Goal: Ask a question: Seek information or help from site administrators or community

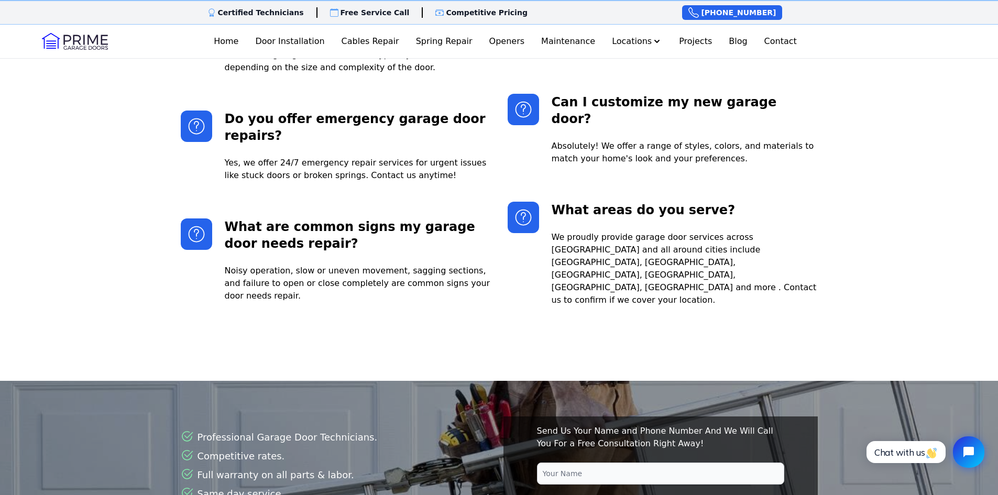
scroll to position [2515, 0]
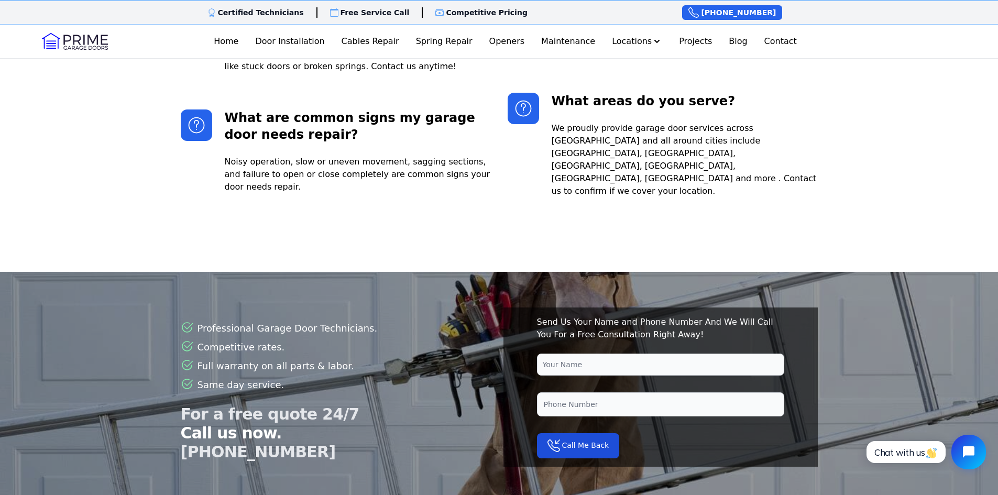
click at [965, 455] on icon "Open chat widget" at bounding box center [969, 452] width 12 height 12
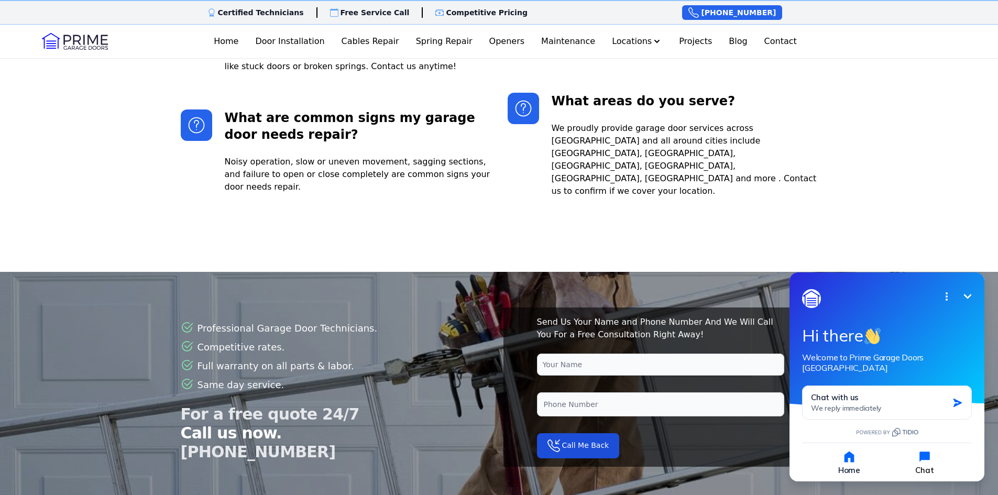
click at [927, 464] on button "Chat" at bounding box center [924, 463] width 73 height 26
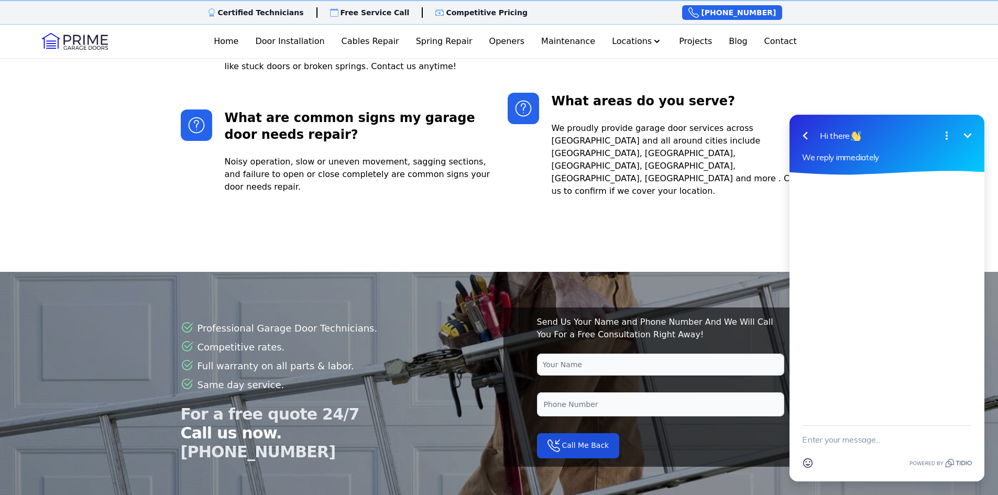
click at [813, 446] on textarea "New message" at bounding box center [887, 439] width 170 height 27
type textarea "looking for 2 insulated garage doors. white with no windows 9x 8 or 10 x 8 comp…"
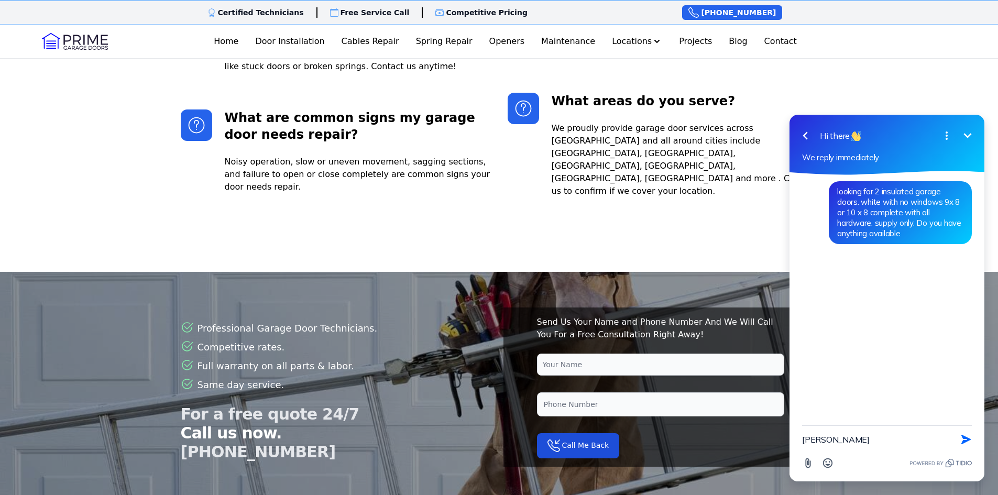
type textarea "[PERSON_NAME]"
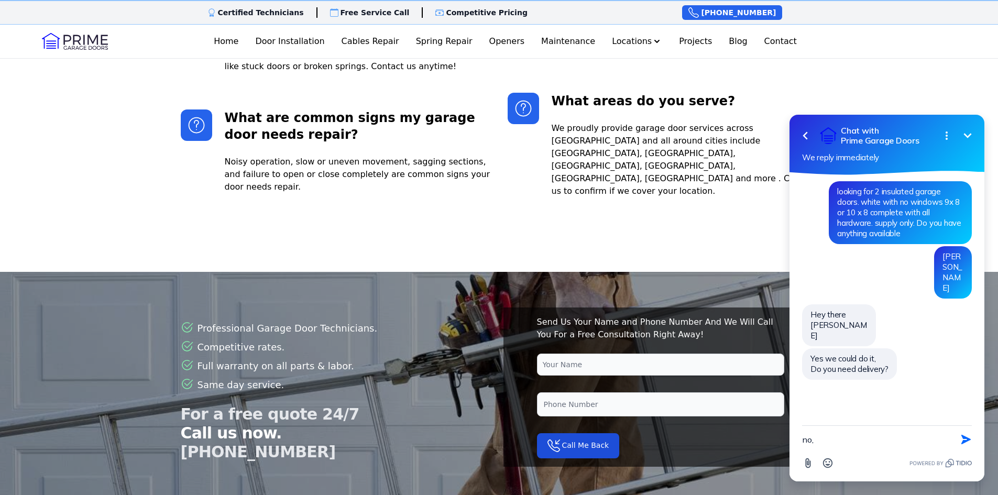
type textarea "no,"
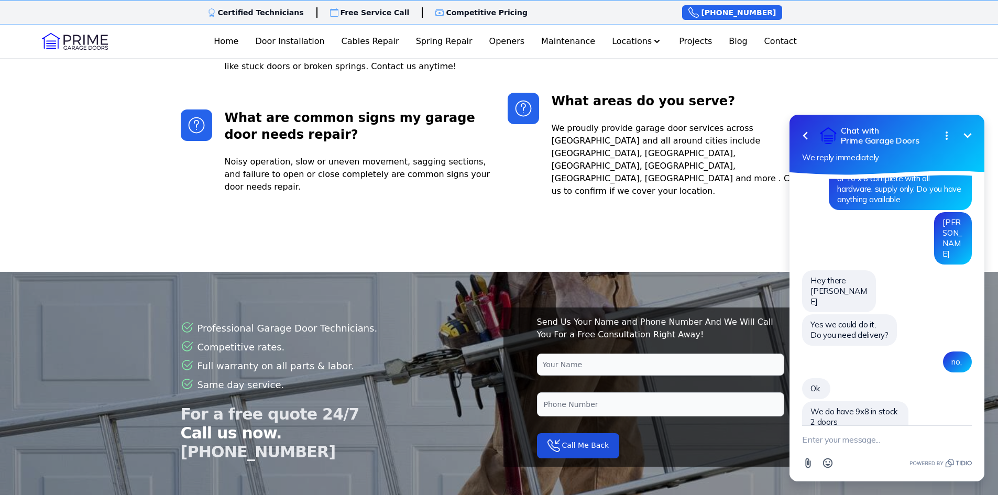
click at [812, 442] on textarea "New message" at bounding box center [887, 439] width 170 height 27
type textarea "how about 10 x 10 anything in stock"
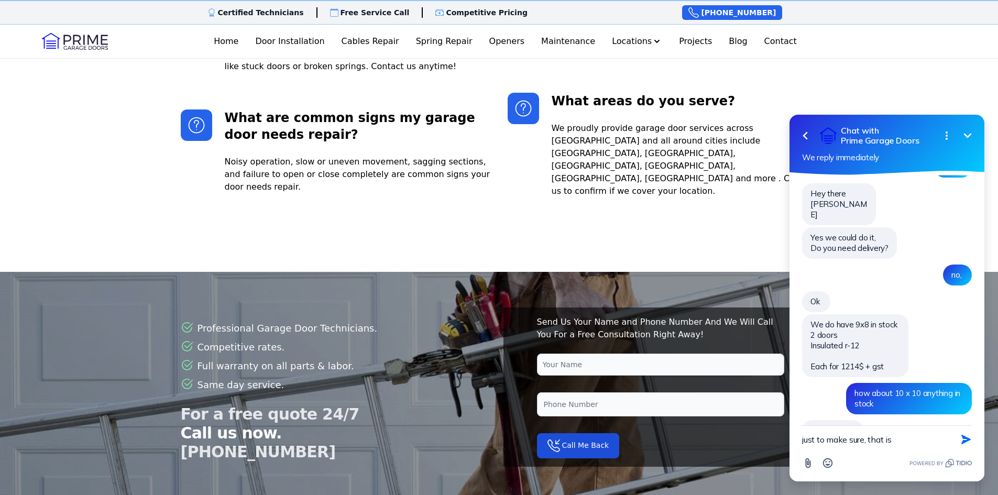
scroll to position [98, 0]
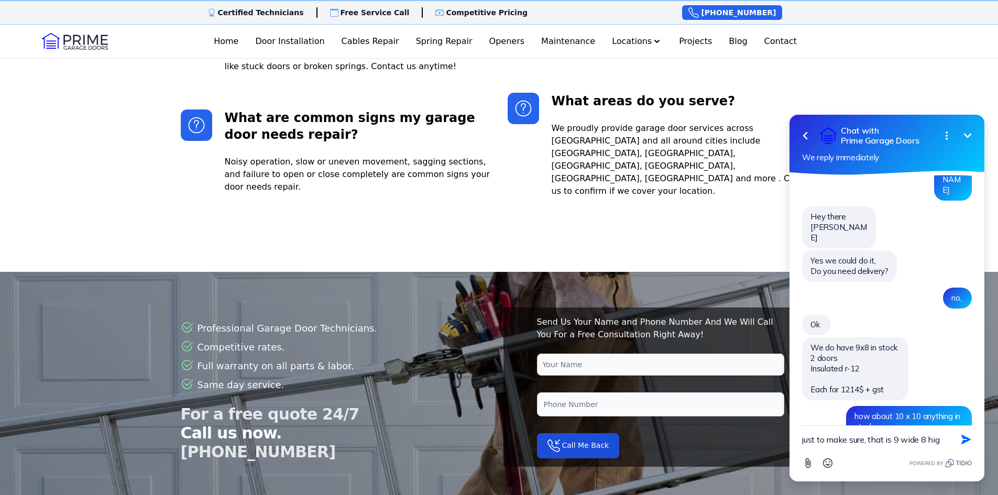
type textarea "just to make sure, that is 9 wide 8 high"
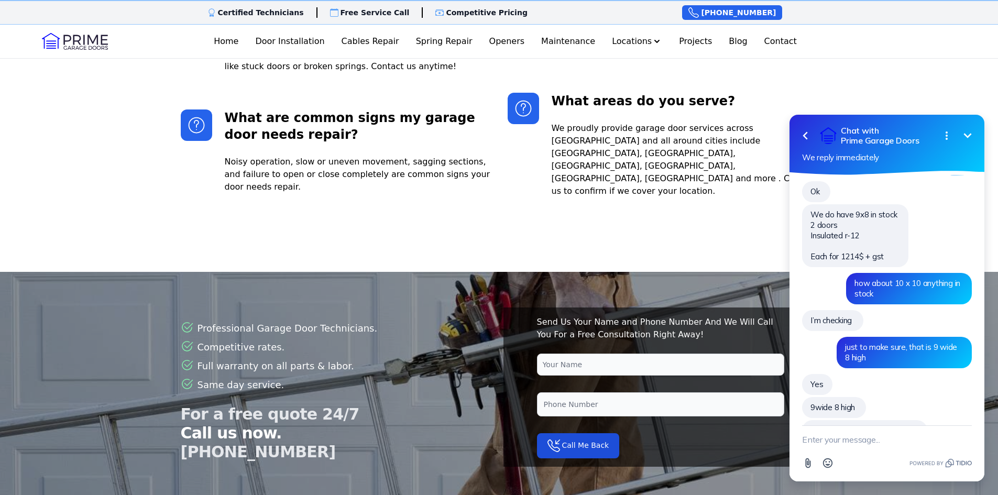
scroll to position [208, 0]
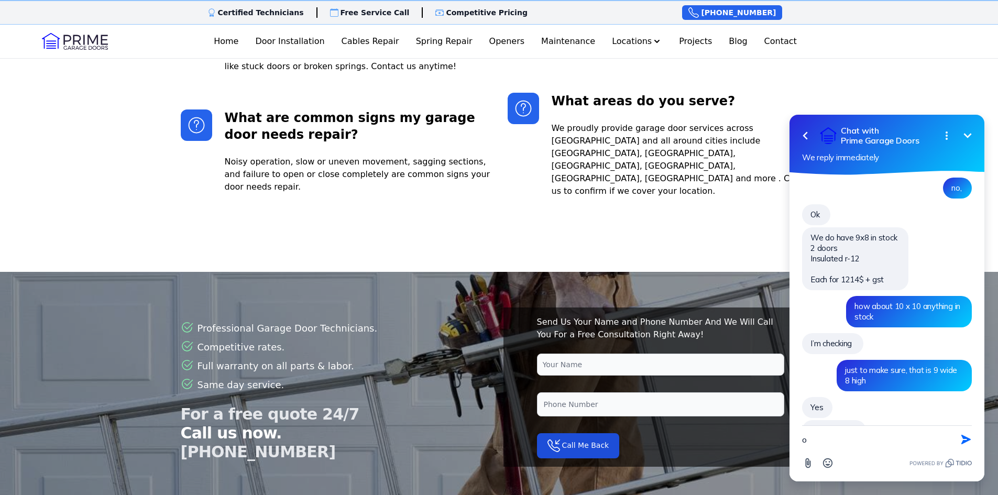
type textarea "ok"
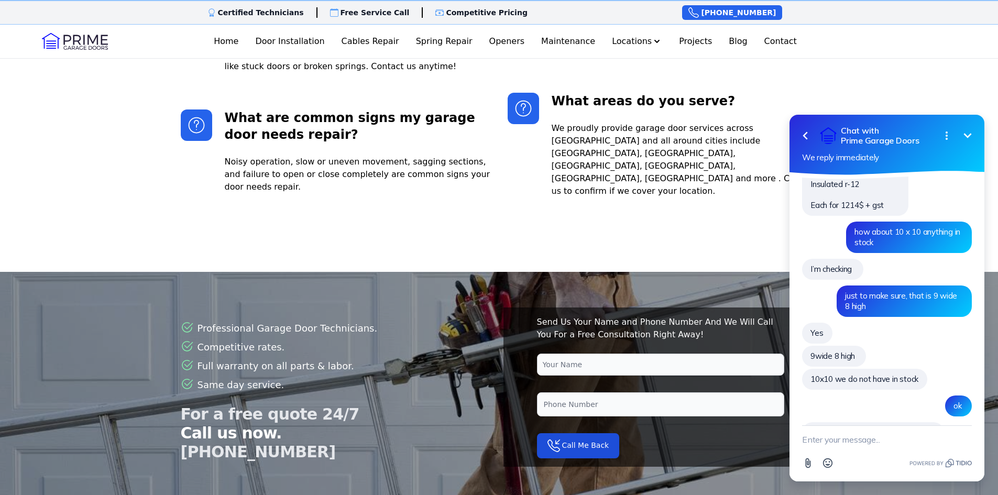
scroll to position [306, 0]
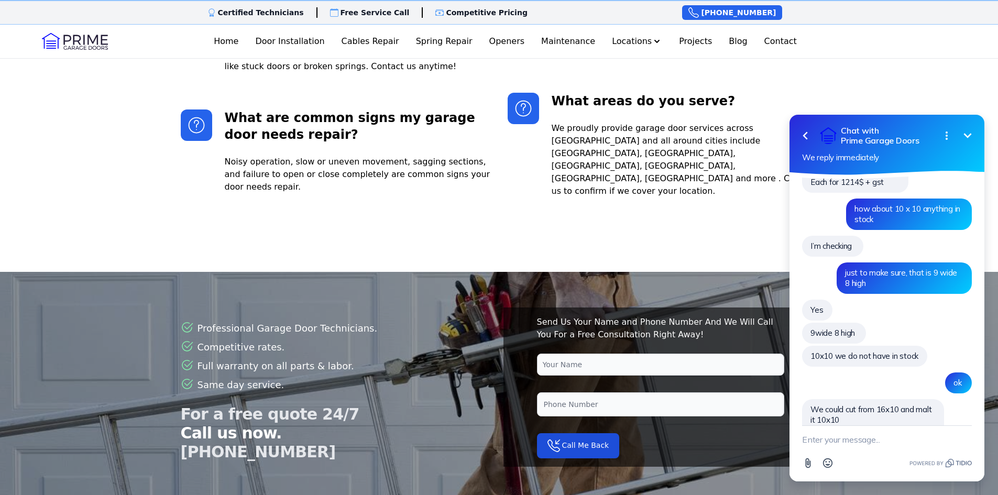
click at [811, 444] on textarea "New message" at bounding box center [887, 439] width 170 height 27
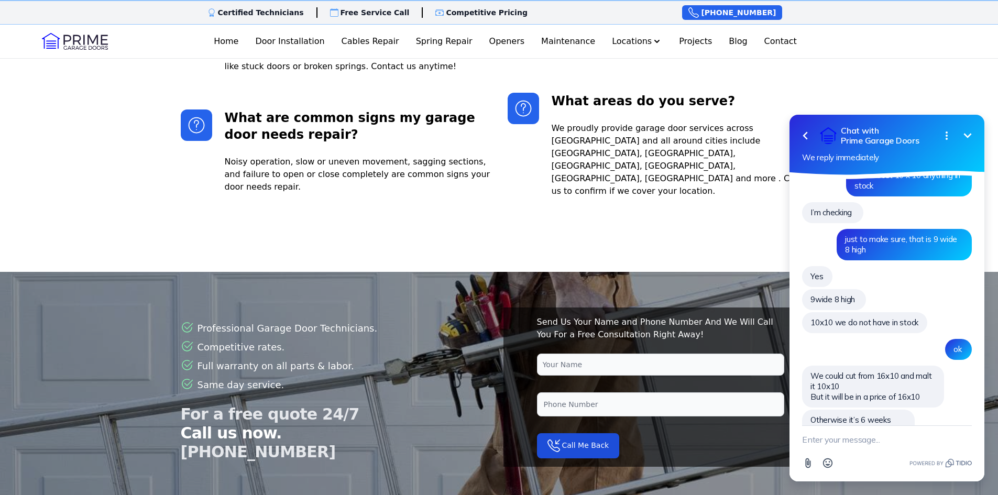
scroll to position [316, 0]
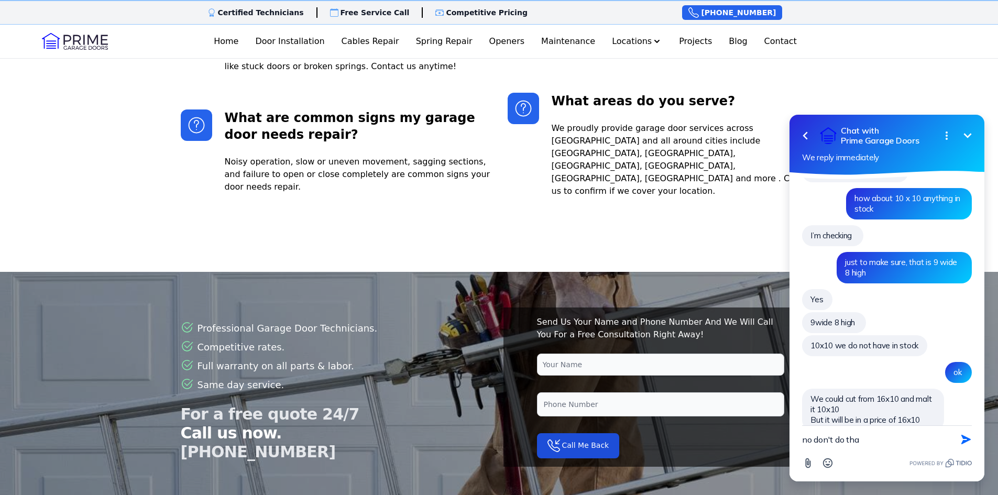
type textarea "no don't do that"
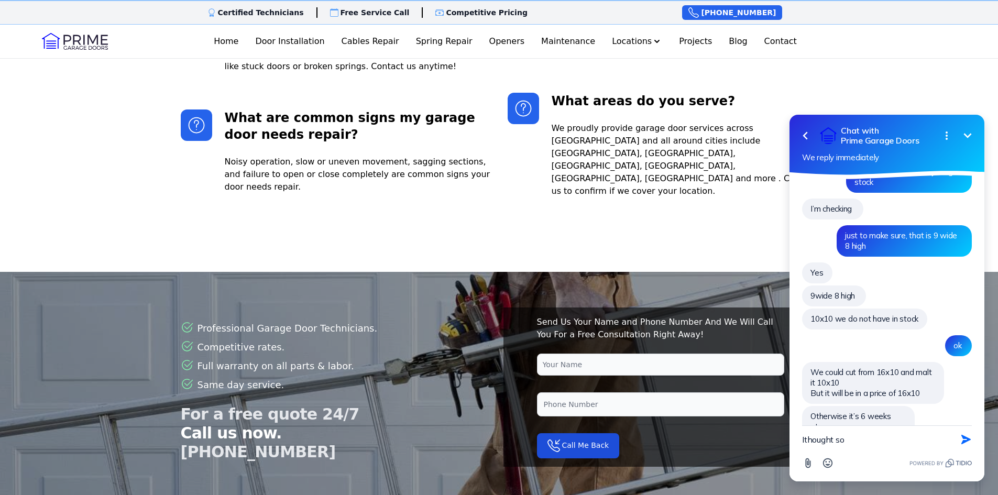
drag, startPoint x: 804, startPoint y: 439, endPoint x: 811, endPoint y: 440, distance: 6.3
click at [804, 439] on textarea "Ithought so" at bounding box center [874, 439] width 144 height 27
type textarea "I thought so"
click at [961, 440] on icon "button" at bounding box center [967, 440] width 12 height 12
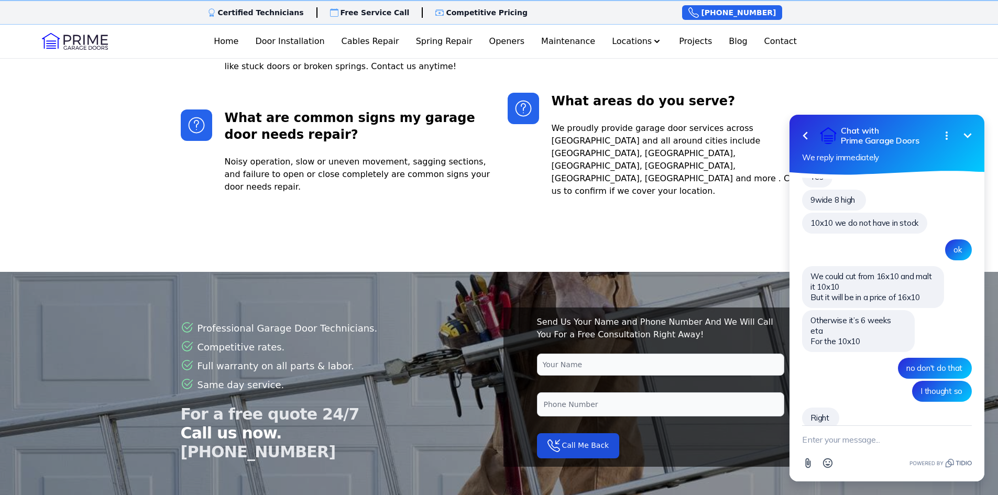
scroll to position [416, 0]
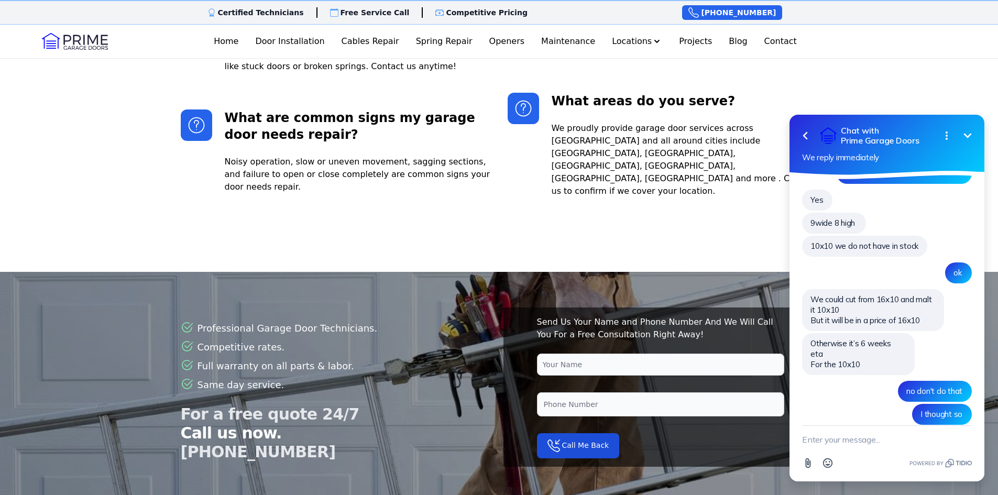
click at [812, 437] on textarea "New message" at bounding box center [887, 439] width 170 height 27
type textarea "sorry I am at work and I have to run for 15min, I will be back shortly"
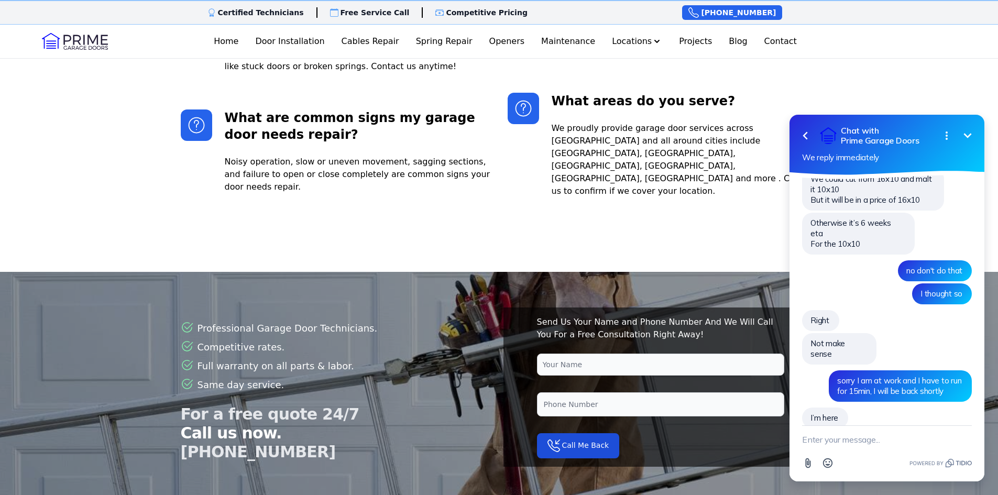
scroll to position [513, 0]
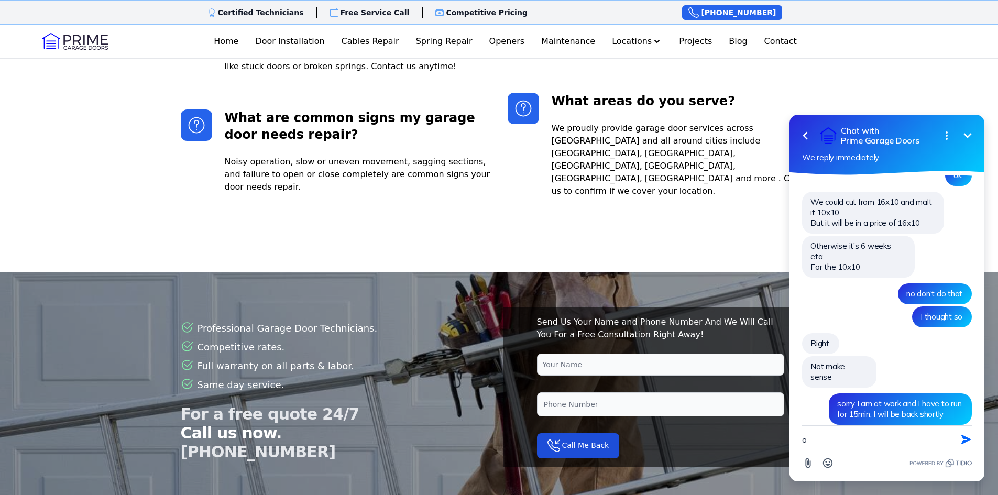
type textarea "ok"
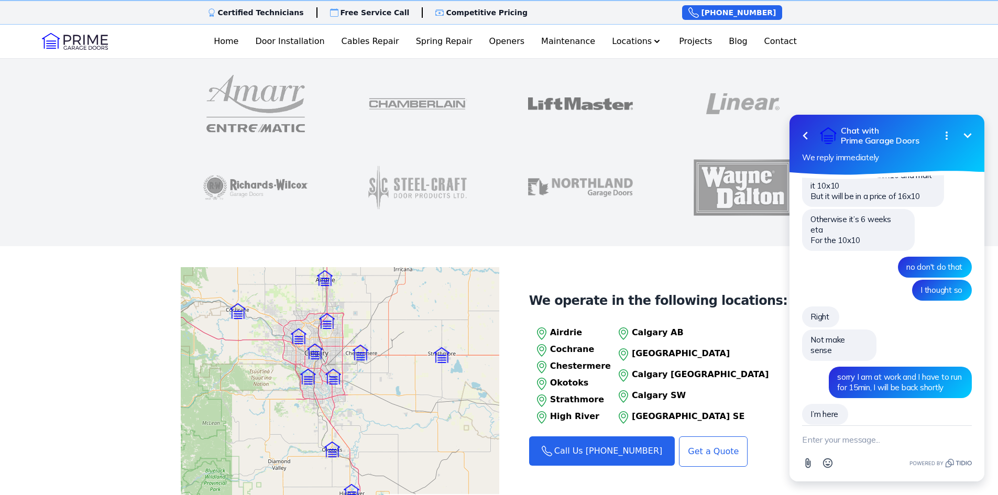
scroll to position [943, 0]
click at [248, 162] on img at bounding box center [255, 189] width 105 height 84
click at [248, 167] on img at bounding box center [255, 189] width 105 height 84
click at [246, 173] on img at bounding box center [255, 189] width 105 height 84
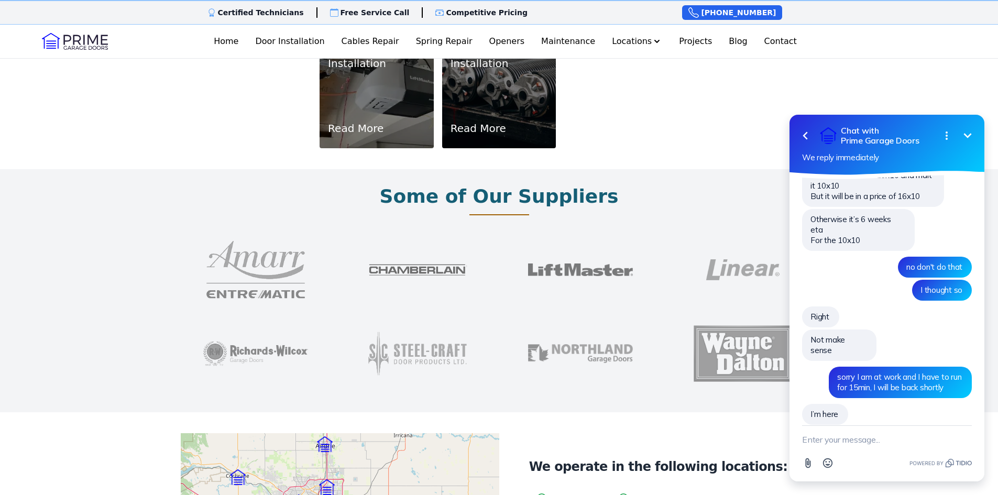
scroll to position [629, 0]
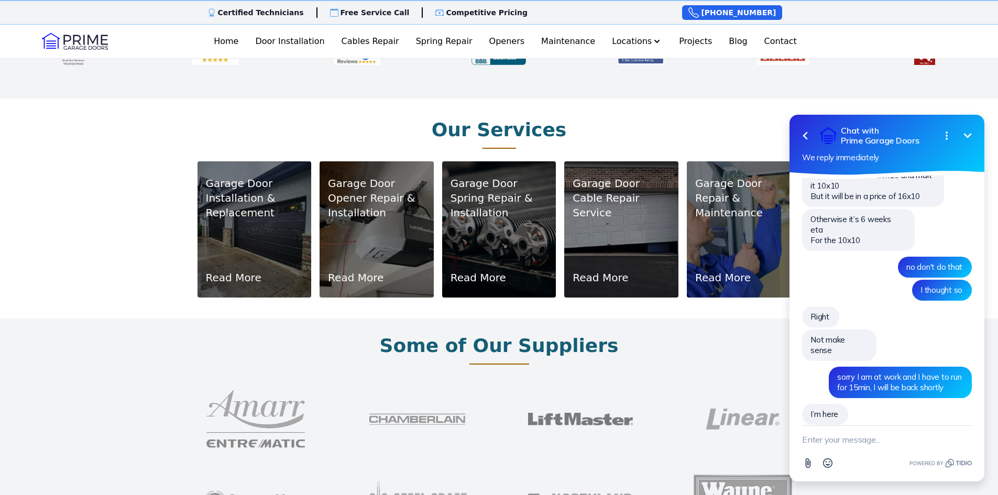
click at [964, 133] on icon "Minimize" at bounding box center [968, 135] width 13 height 13
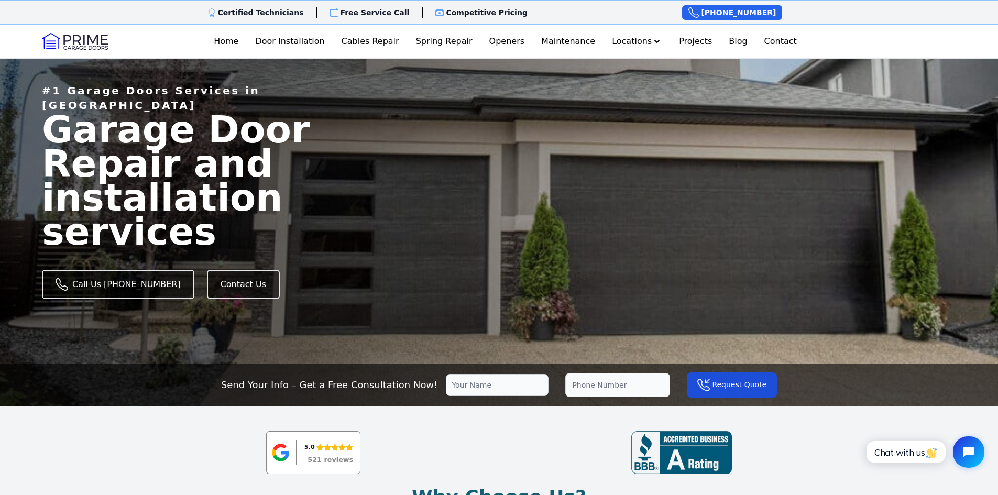
scroll to position [0, 0]
